Goal: Task Accomplishment & Management: Manage account settings

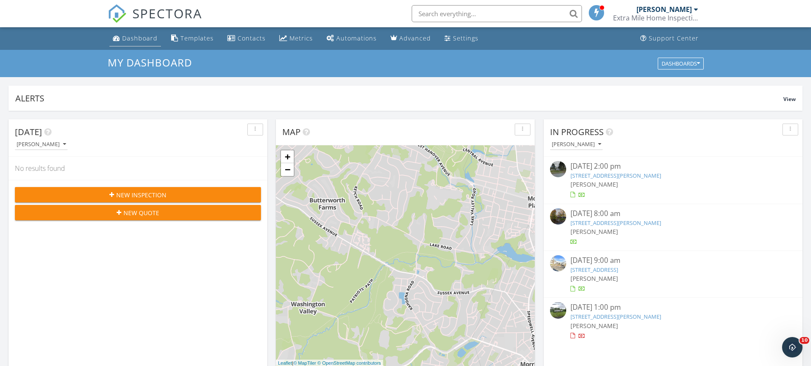
click at [131, 44] on link "Dashboard" at bounding box center [135, 39] width 52 height 16
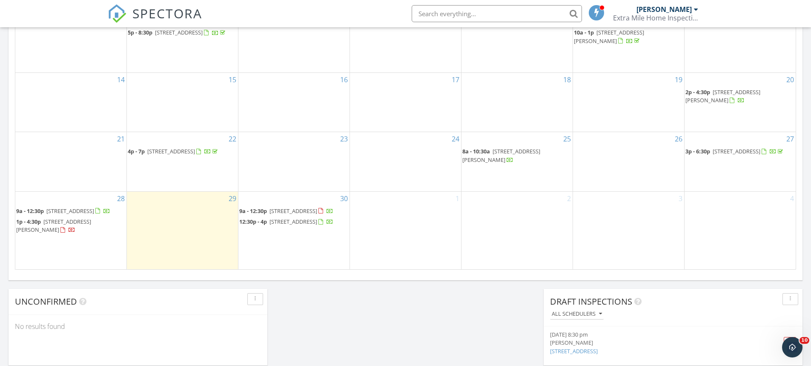
scroll to position [510, 0]
click at [730, 149] on span "26 Paris Ave, Edison 08820" at bounding box center [737, 153] width 48 height 8
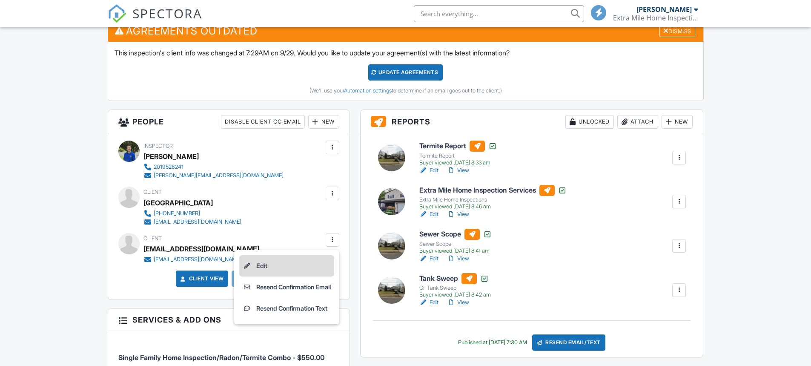
click at [314, 260] on li "Edit" at bounding box center [286, 265] width 95 height 21
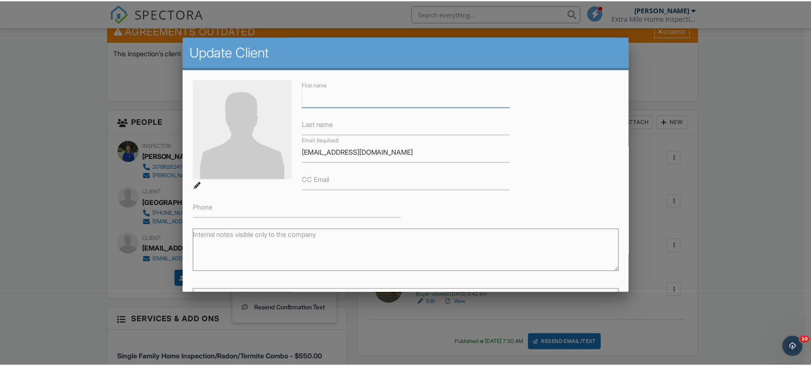
scroll to position [78, 0]
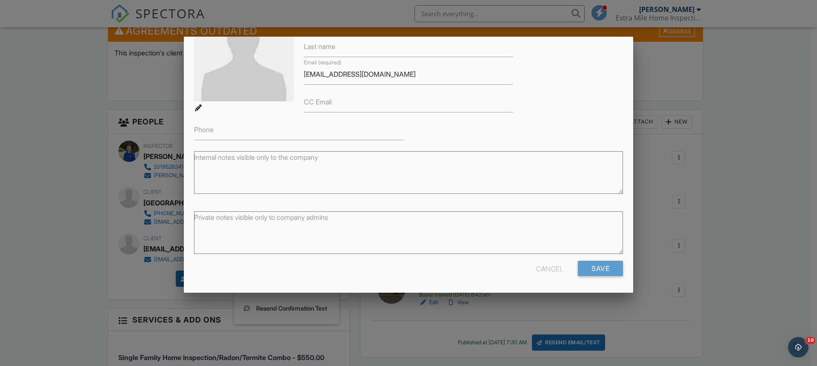
click at [736, 233] on div at bounding box center [408, 185] width 817 height 457
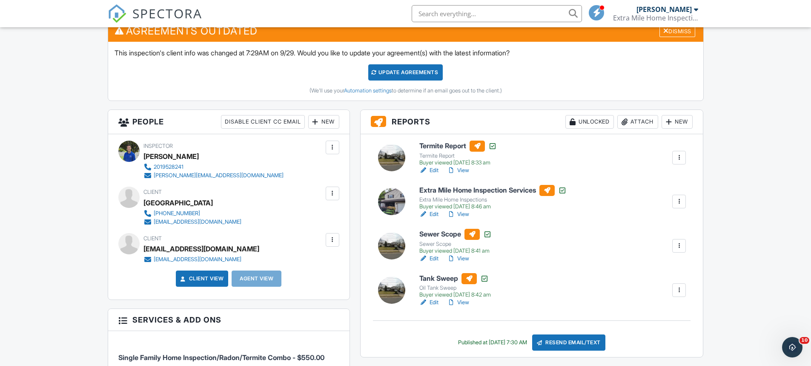
click at [327, 198] on div at bounding box center [333, 193] width 14 height 14
click at [330, 240] on div at bounding box center [332, 239] width 9 height 9
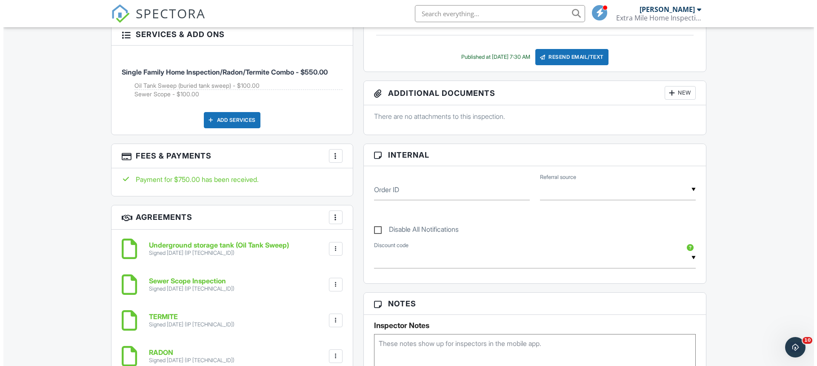
scroll to position [229, 0]
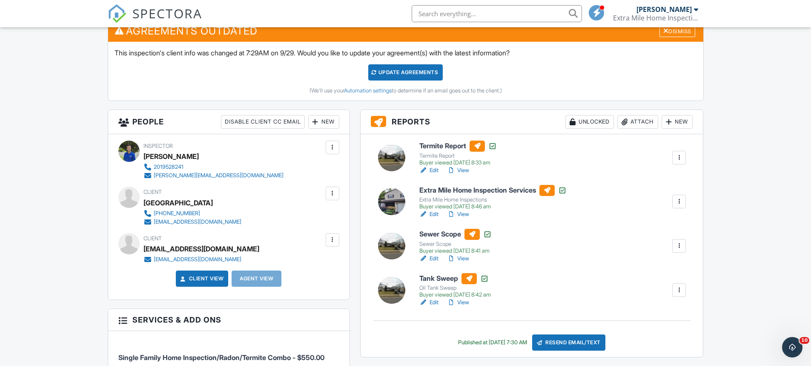
click at [330, 243] on div at bounding box center [332, 239] width 9 height 9
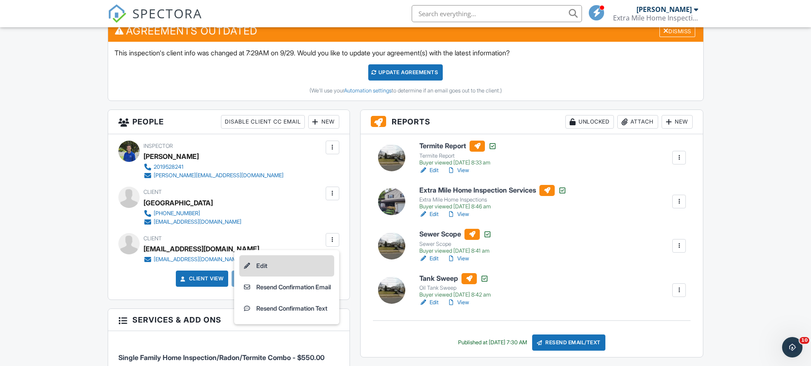
click at [304, 267] on li "Edit" at bounding box center [286, 265] width 95 height 21
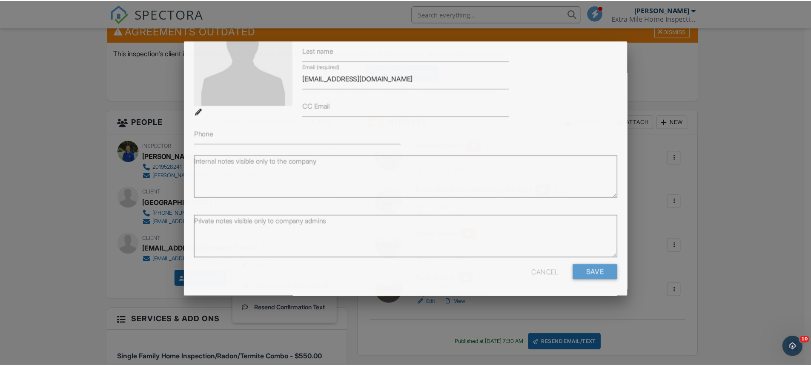
scroll to position [0, 0]
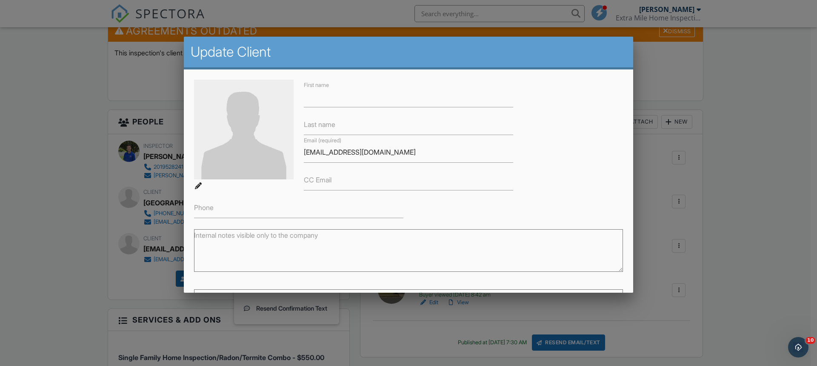
click at [437, 310] on div at bounding box center [408, 185] width 817 height 457
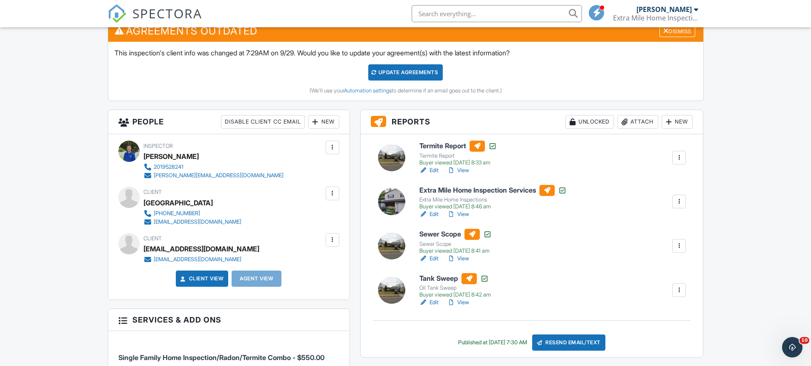
click at [140, 9] on span "SPECTORA" at bounding box center [167, 13] width 70 height 18
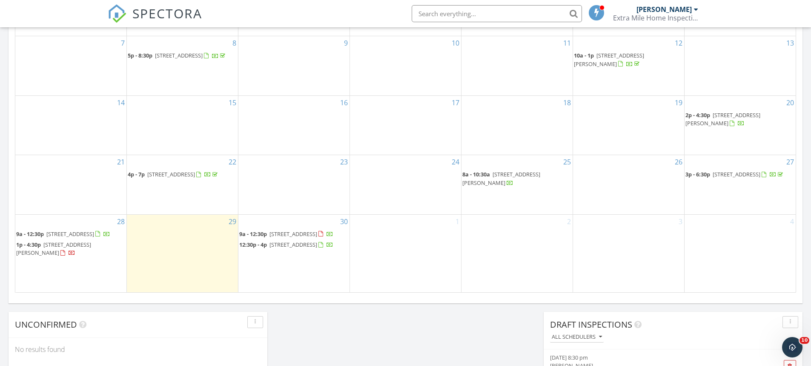
scroll to position [496, 0]
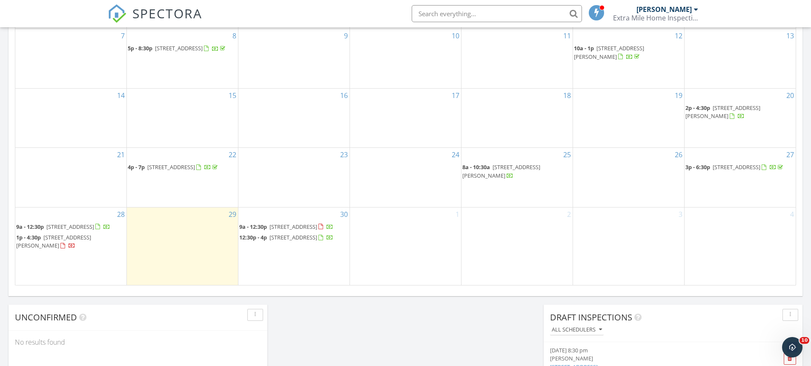
click at [746, 163] on span "[STREET_ADDRESS]" at bounding box center [737, 167] width 48 height 8
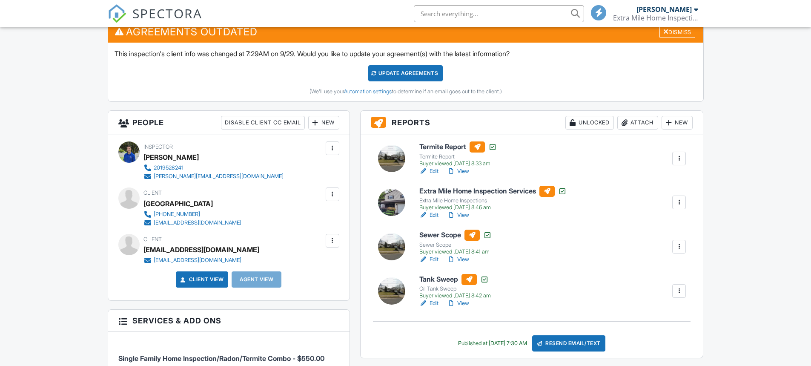
click at [334, 242] on div at bounding box center [332, 240] width 9 height 9
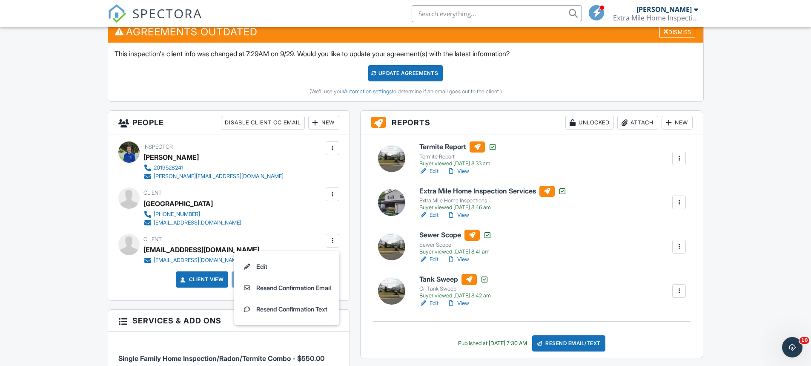
click at [132, 242] on div at bounding box center [128, 244] width 21 height 21
click at [337, 240] on div at bounding box center [333, 241] width 14 height 14
click at [308, 263] on li "Edit" at bounding box center [286, 266] width 95 height 21
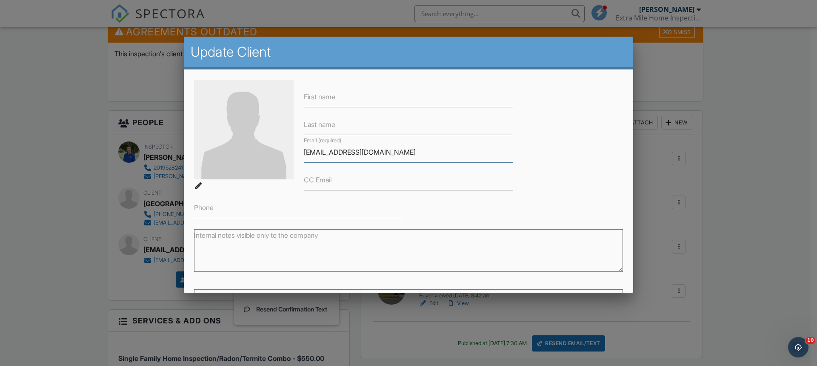
drag, startPoint x: 398, startPoint y: 160, endPoint x: 257, endPoint y: 130, distance: 144.5
click at [257, 130] on div "First name Last name Email (required) [EMAIL_ADDRESS][DOMAIN_NAME] CC Email Pho…" at bounding box center [408, 149] width 439 height 138
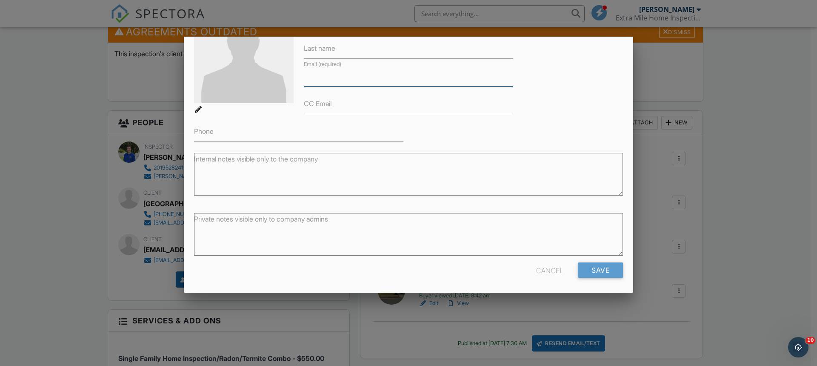
scroll to position [78, 0]
click at [601, 266] on input "Save" at bounding box center [600, 268] width 45 height 15
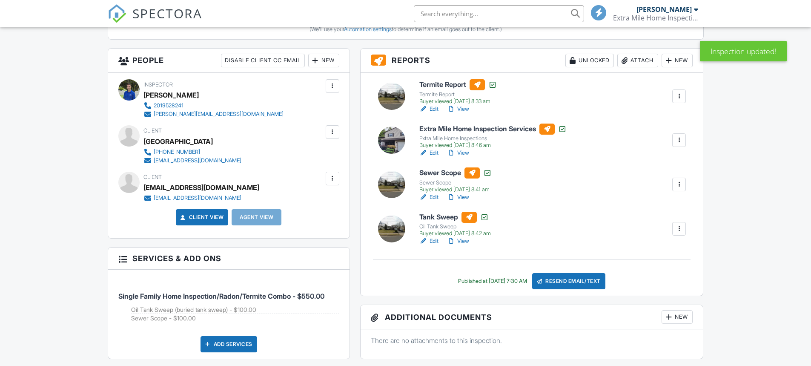
click at [330, 83] on div at bounding box center [332, 86] width 9 height 9
click at [335, 176] on div at bounding box center [332, 178] width 9 height 9
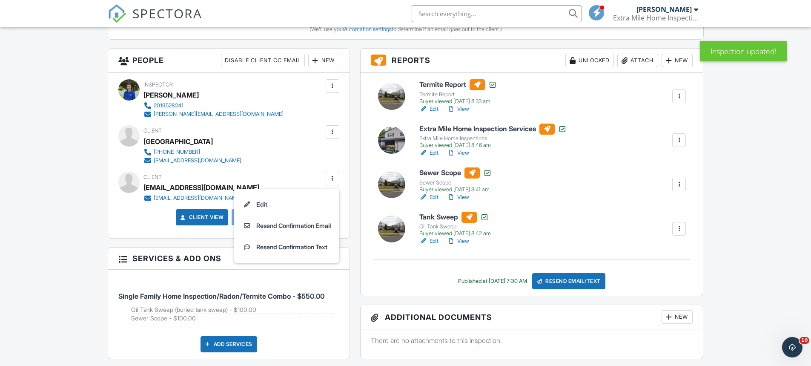
click at [335, 176] on div at bounding box center [332, 178] width 9 height 9
click at [329, 131] on div at bounding box center [332, 132] width 9 height 9
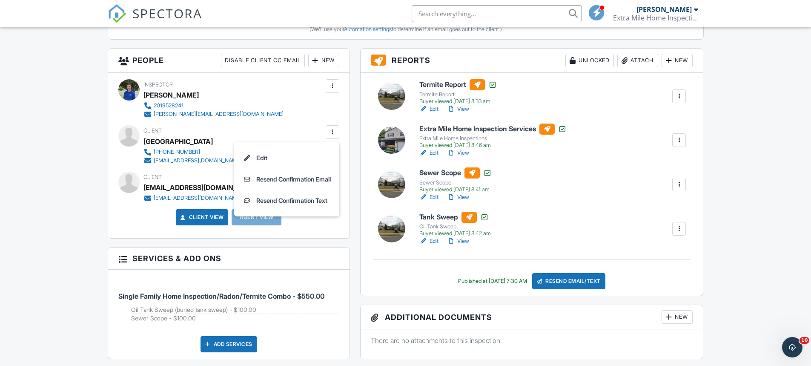
click at [332, 88] on div at bounding box center [332, 86] width 9 height 9
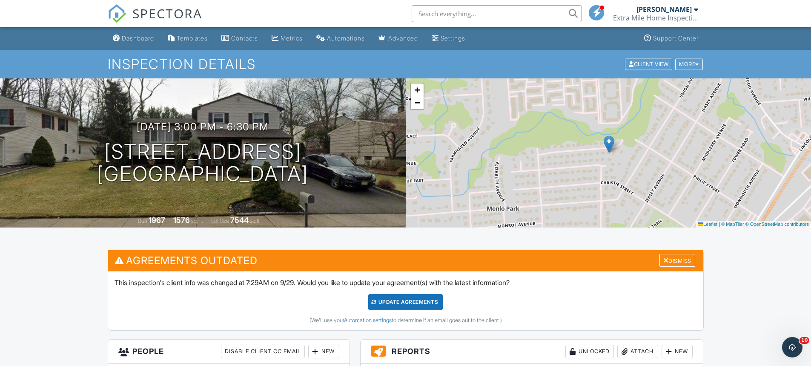
scroll to position [197, 0]
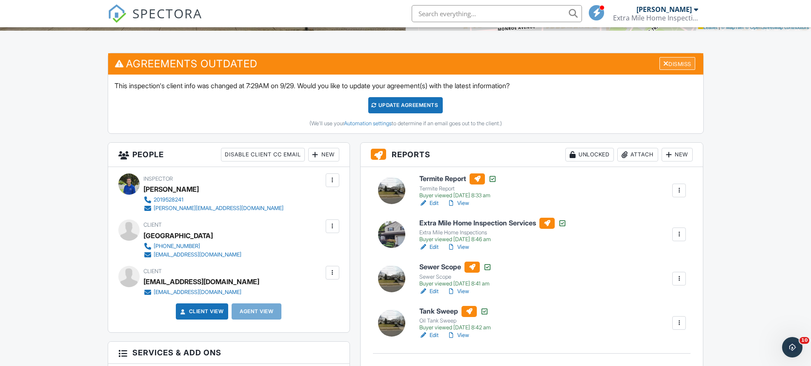
click at [674, 64] on div "Dismiss" at bounding box center [677, 63] width 36 height 13
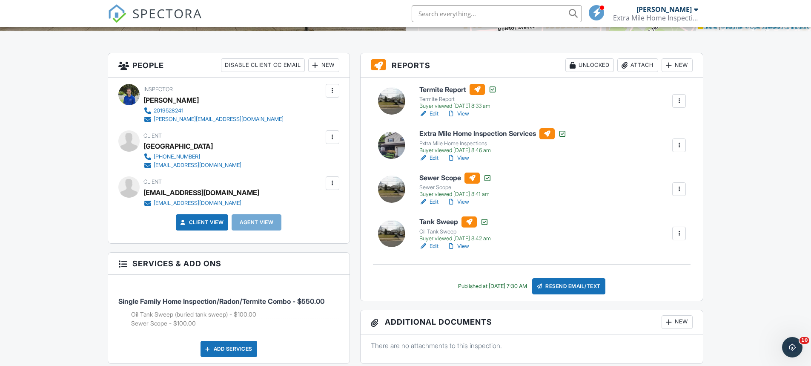
click at [332, 183] on div at bounding box center [332, 183] width 9 height 9
click at [363, 194] on div "Termite Report Termite Report Buyer viewed [DATE] 8:33 am Edit View Copy View L…" at bounding box center [532, 188] width 343 height 223
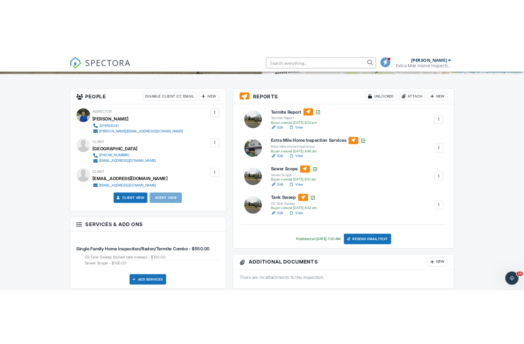
scroll to position [205, 0]
